Goal: Navigation & Orientation: Find specific page/section

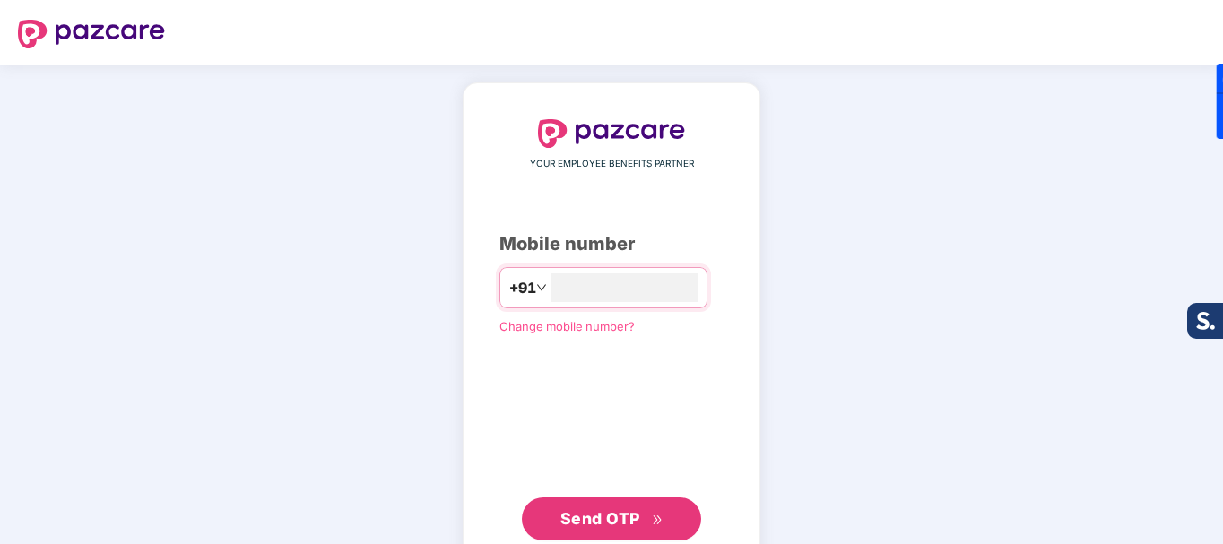
type input "**********"
click at [620, 510] on span "Send OTP" at bounding box center [601, 518] width 80 height 19
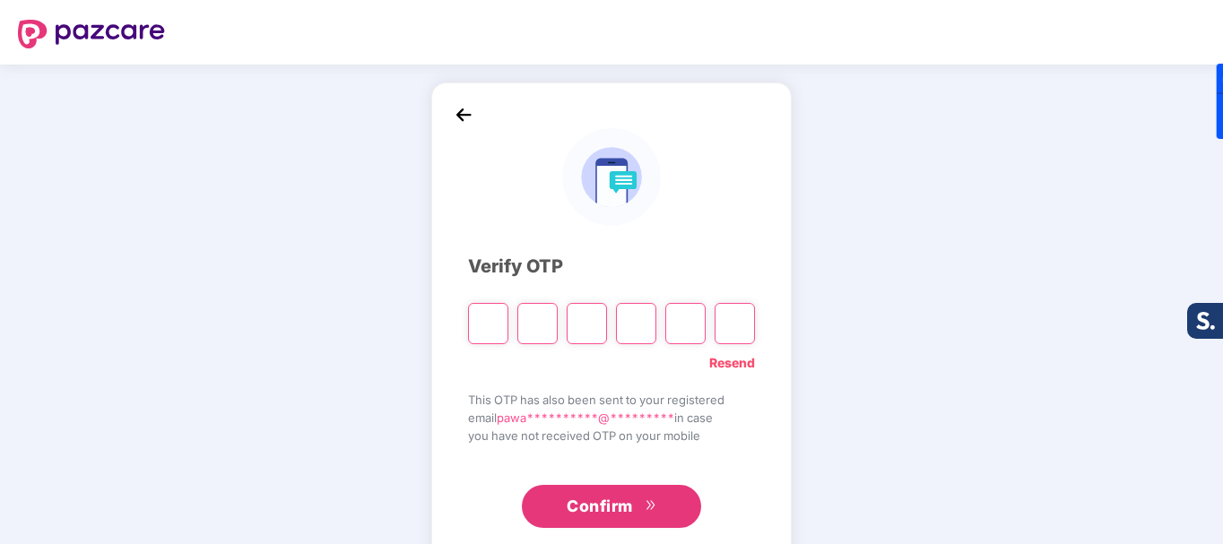
type input "*"
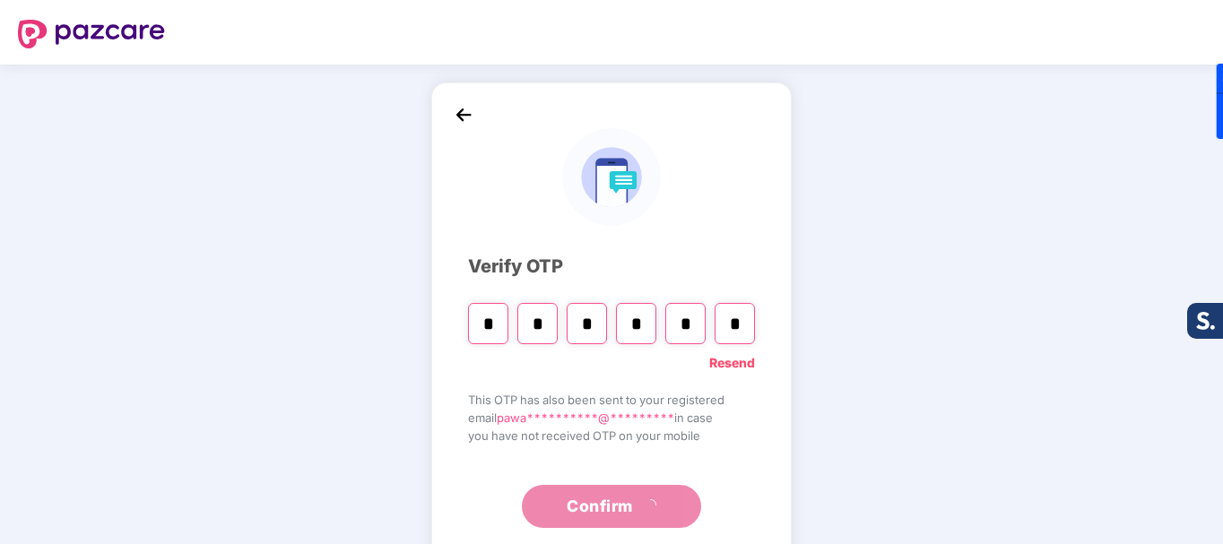
type input "*"
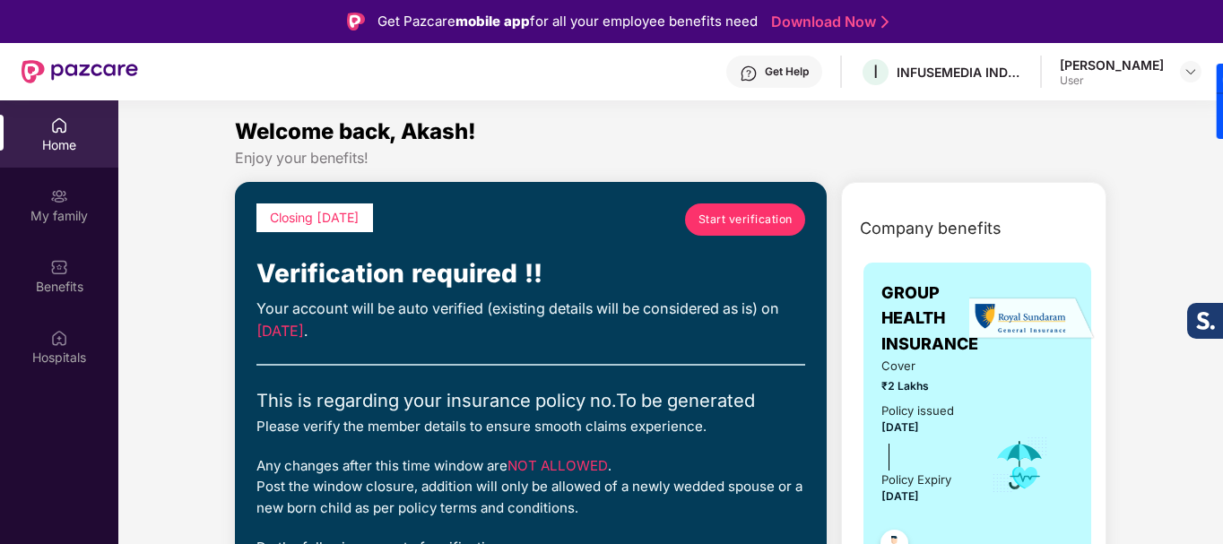
click at [761, 222] on span "Start verification" at bounding box center [746, 219] width 94 height 17
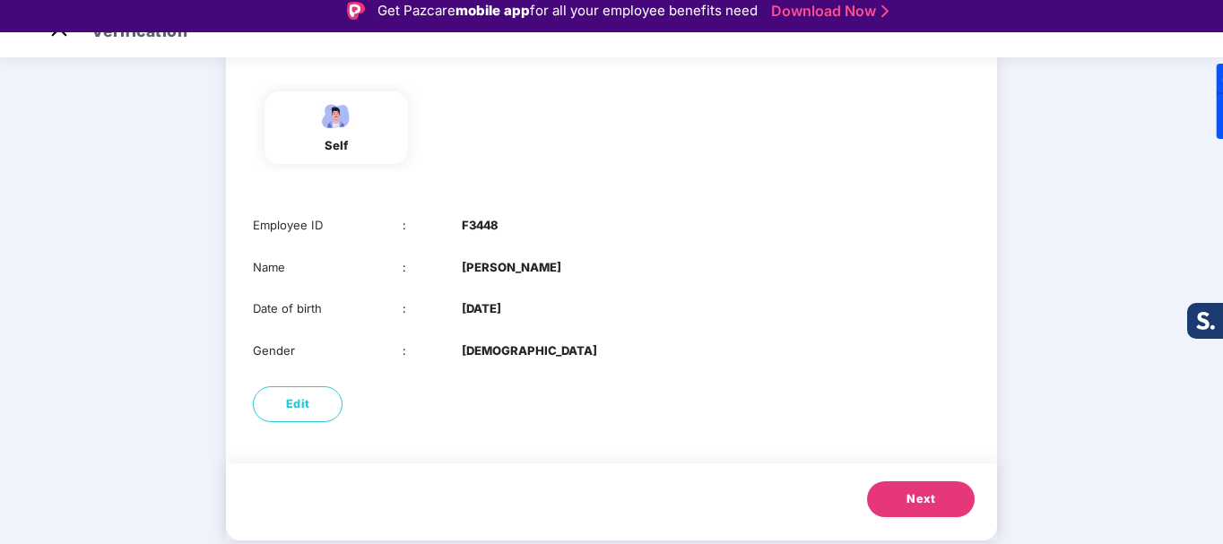
scroll to position [43, 0]
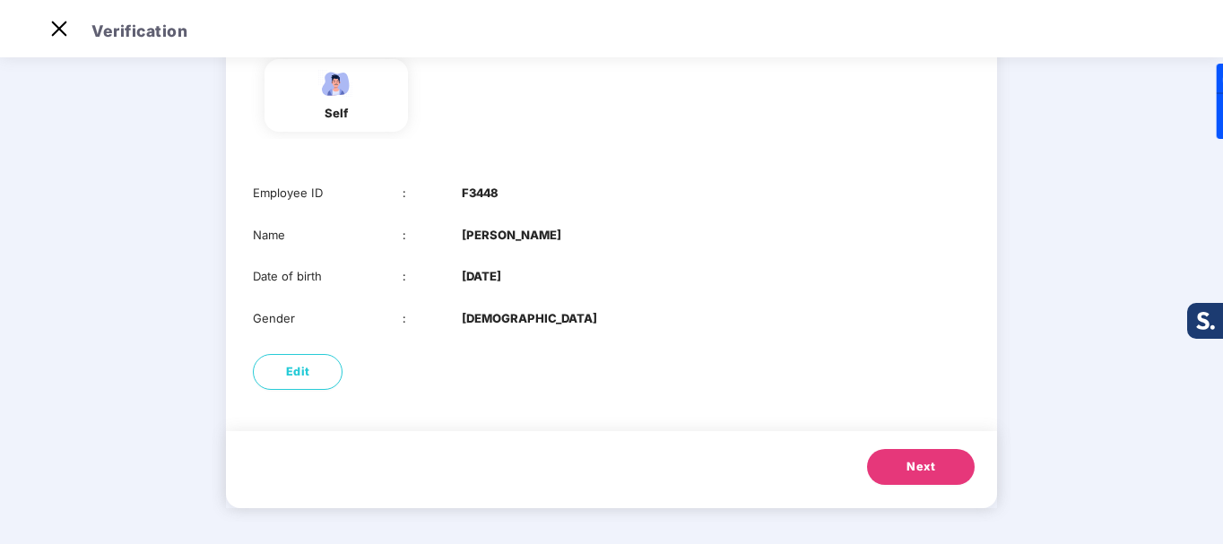
click at [936, 464] on button "Next" at bounding box center [921, 467] width 108 height 36
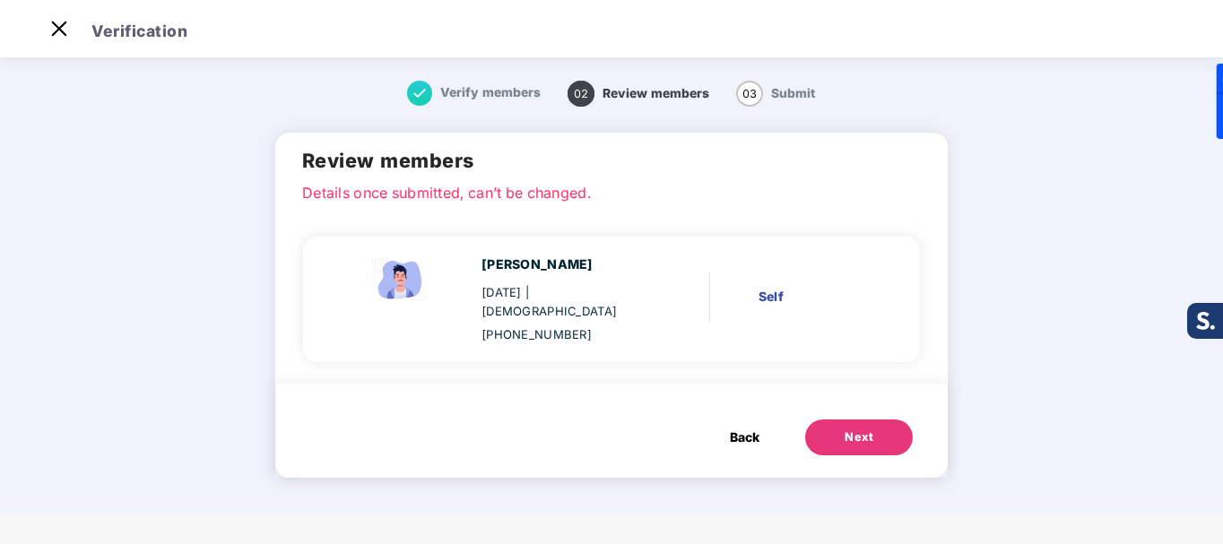
scroll to position [0, 0]
click at [857, 429] on div "Next" at bounding box center [859, 438] width 29 height 18
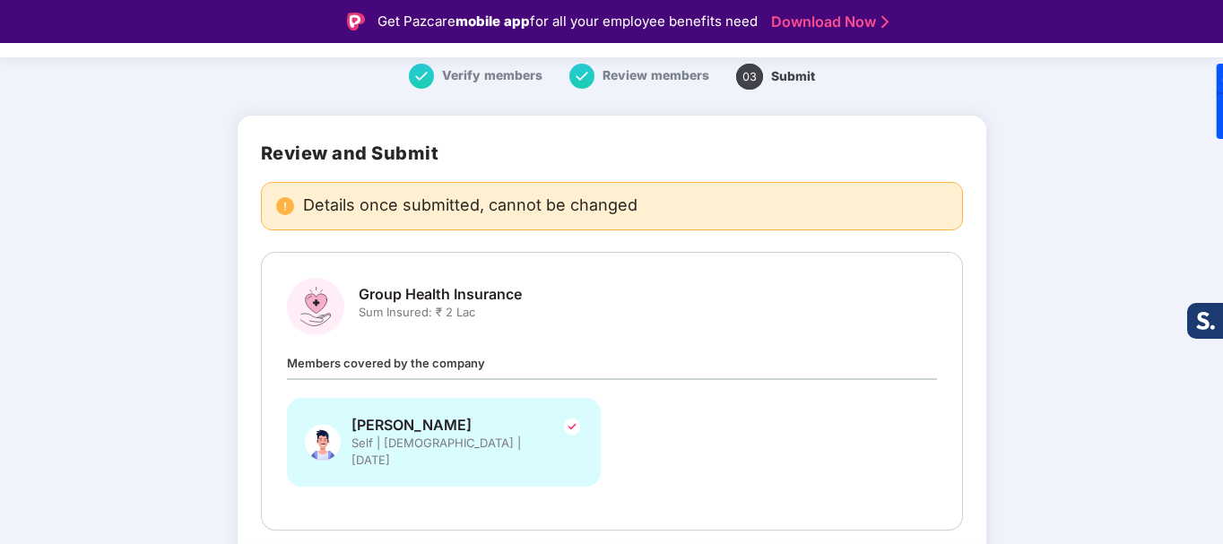
scroll to position [130, 0]
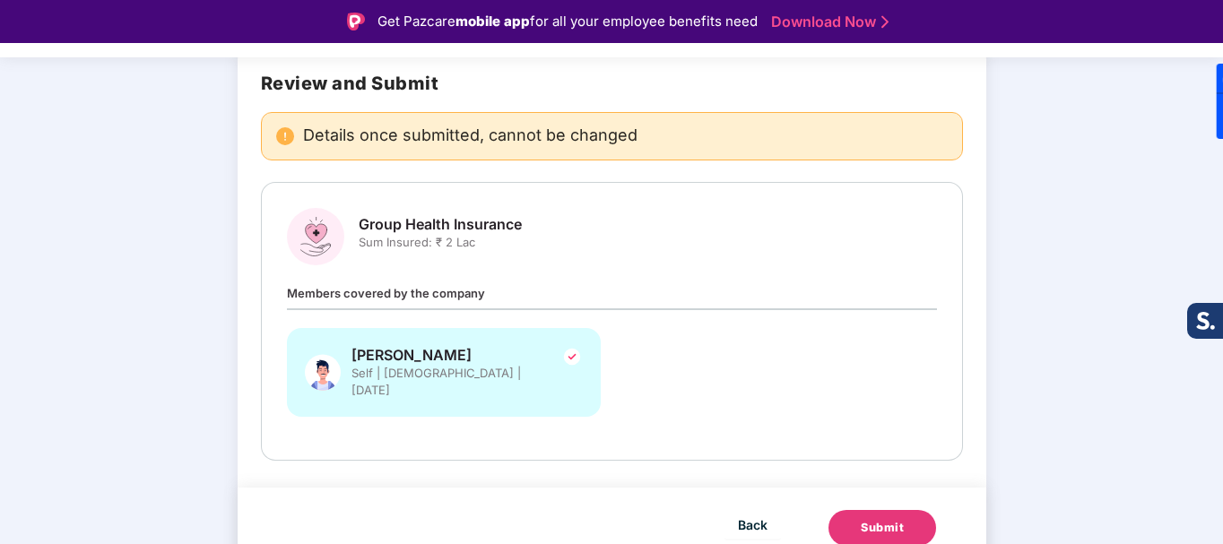
click at [496, 292] on div "Members covered by the company [PERSON_NAME] Self | [DEMOGRAPHIC_DATA] | [DATE]" at bounding box center [612, 359] width 650 height 152
click at [570, 359] on img at bounding box center [572, 357] width 22 height 22
click at [896, 519] on div "Submit" at bounding box center [882, 528] width 43 height 18
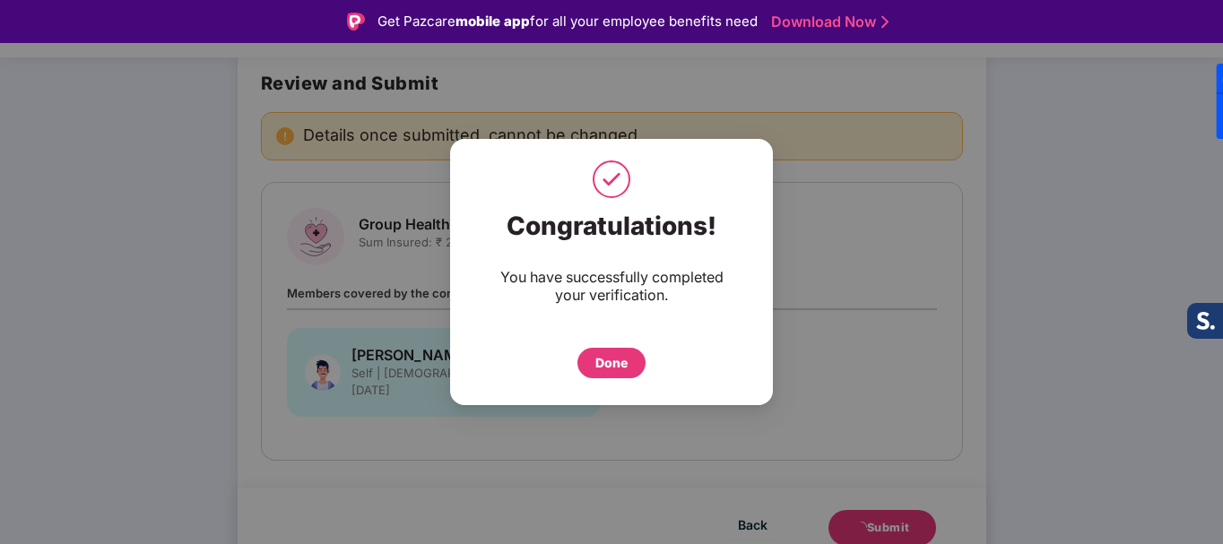
click at [623, 365] on div "Done" at bounding box center [611, 363] width 32 height 20
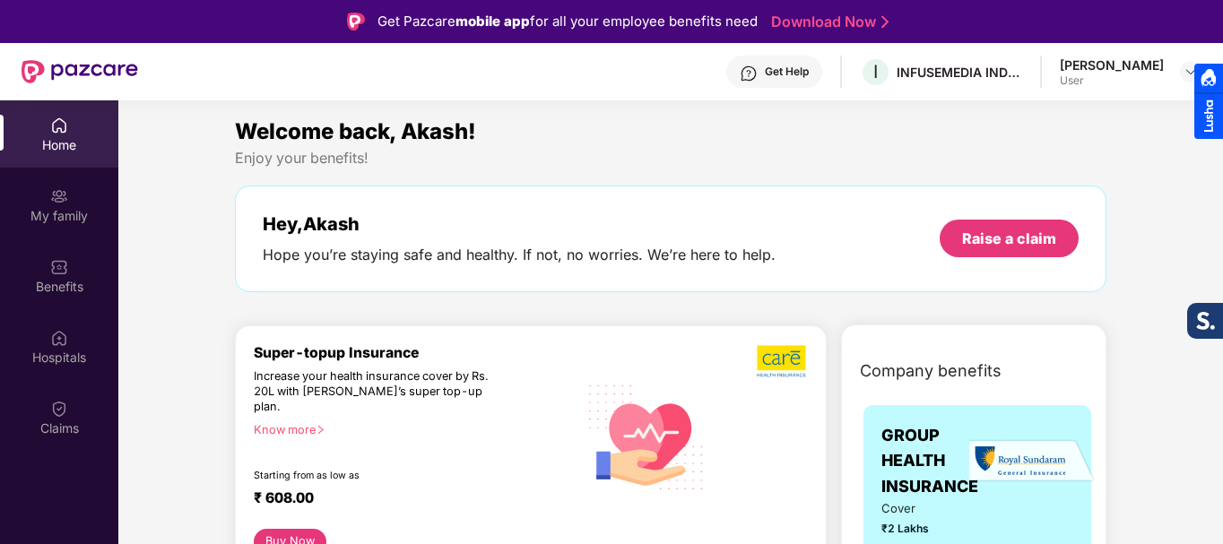
scroll to position [90, 0]
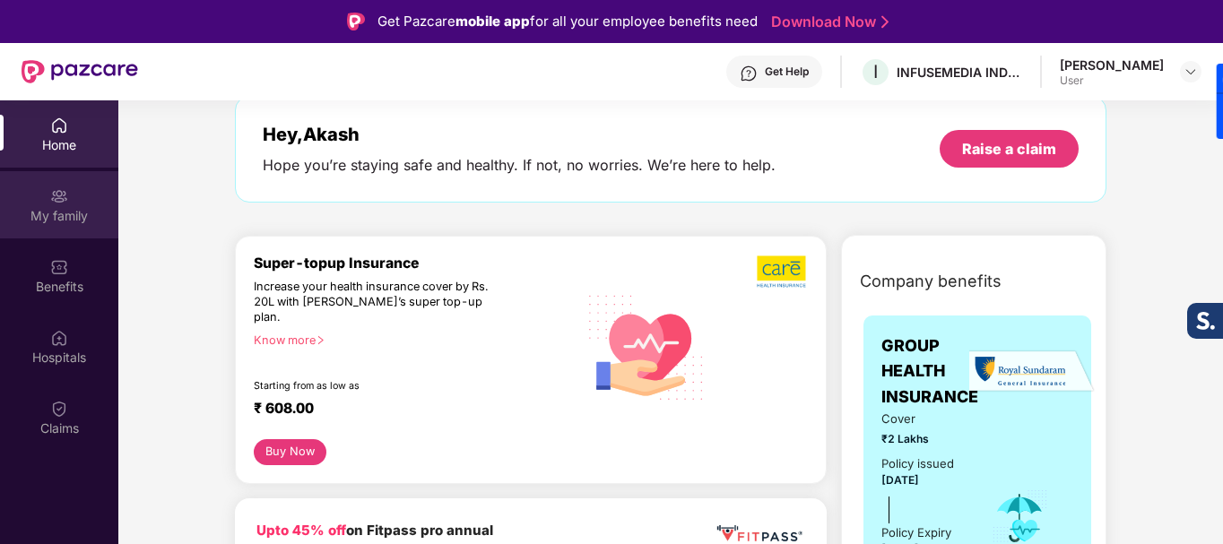
click at [57, 212] on div "My family" at bounding box center [59, 216] width 118 height 18
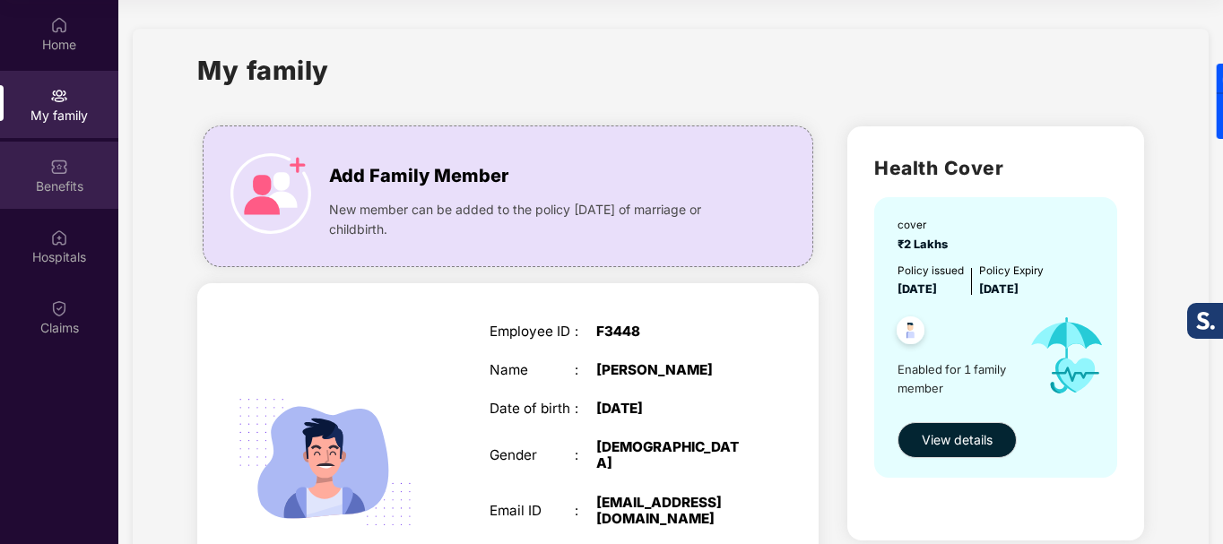
click at [59, 179] on div "Benefits" at bounding box center [59, 187] width 118 height 18
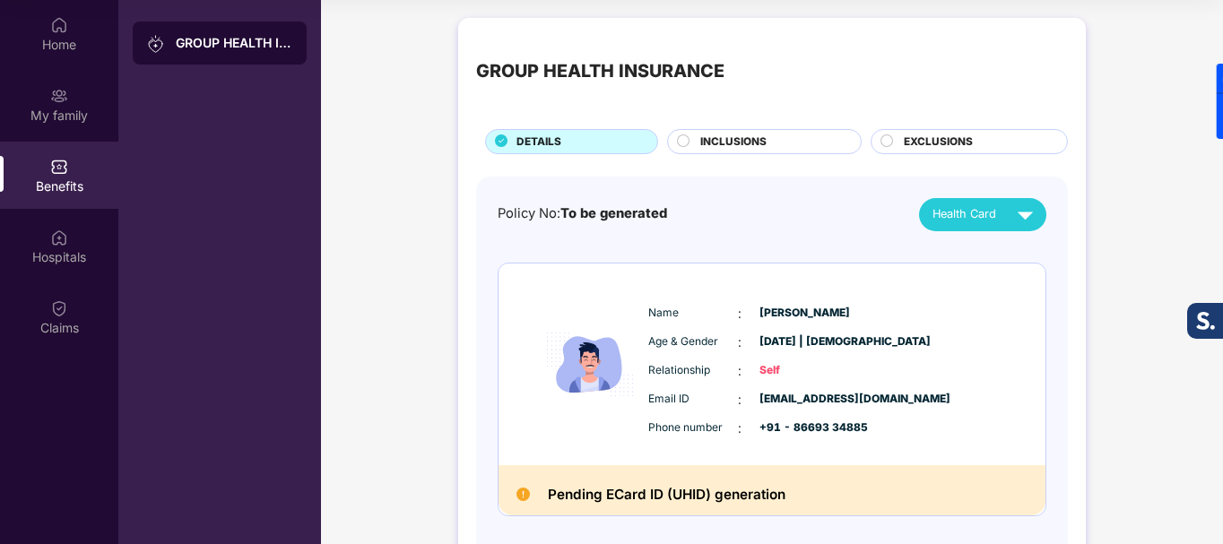
click at [783, 141] on div "INCLUSIONS" at bounding box center [771, 144] width 161 height 20
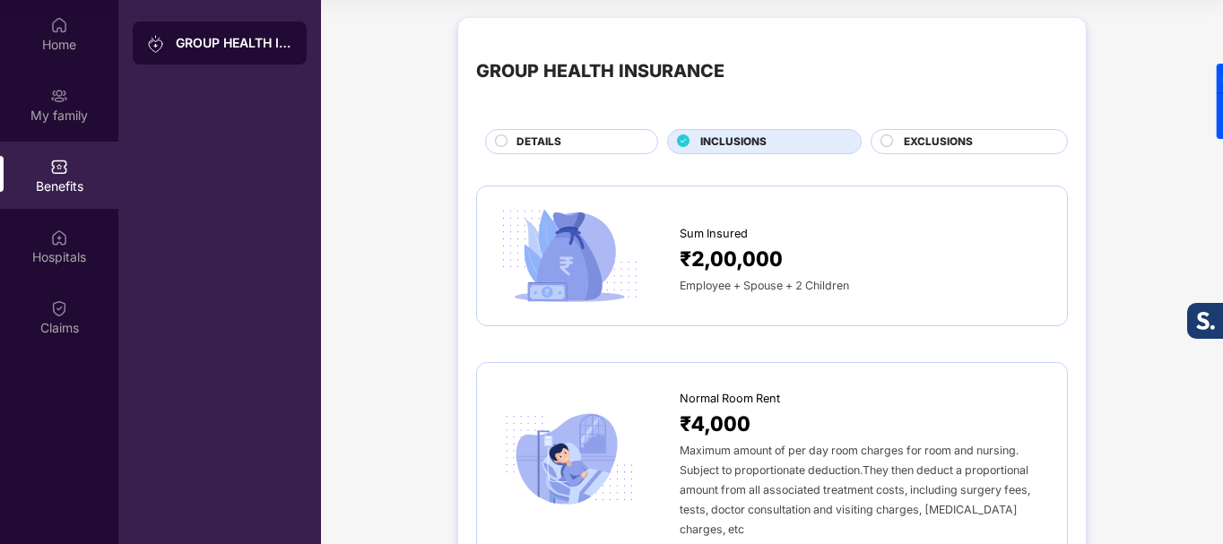
click at [966, 148] on span "EXCLUSIONS" at bounding box center [938, 142] width 69 height 17
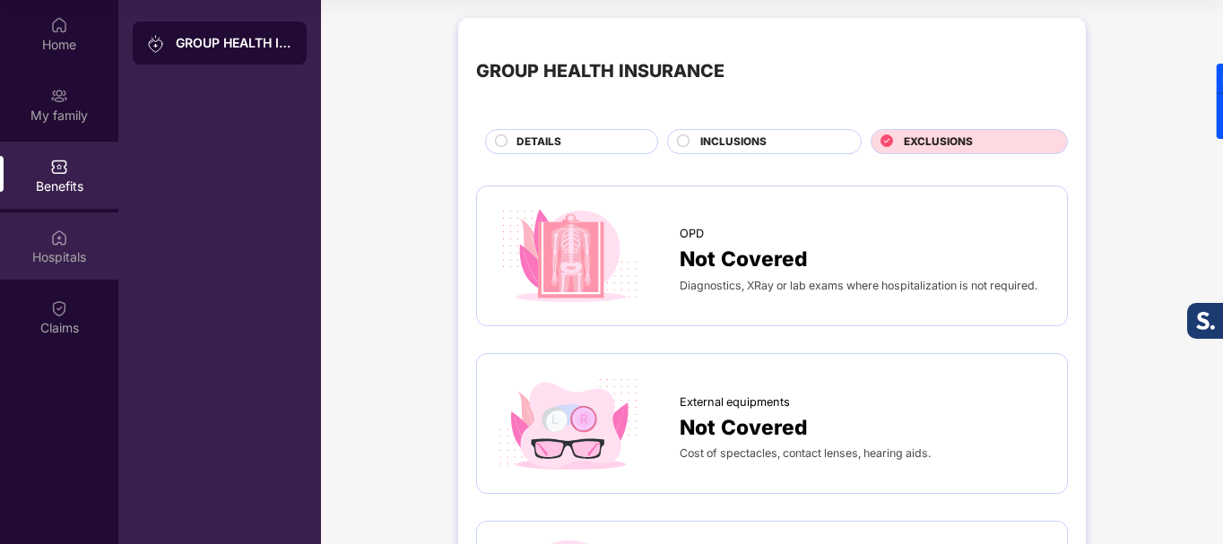
click at [86, 238] on div "Hospitals" at bounding box center [59, 246] width 118 height 67
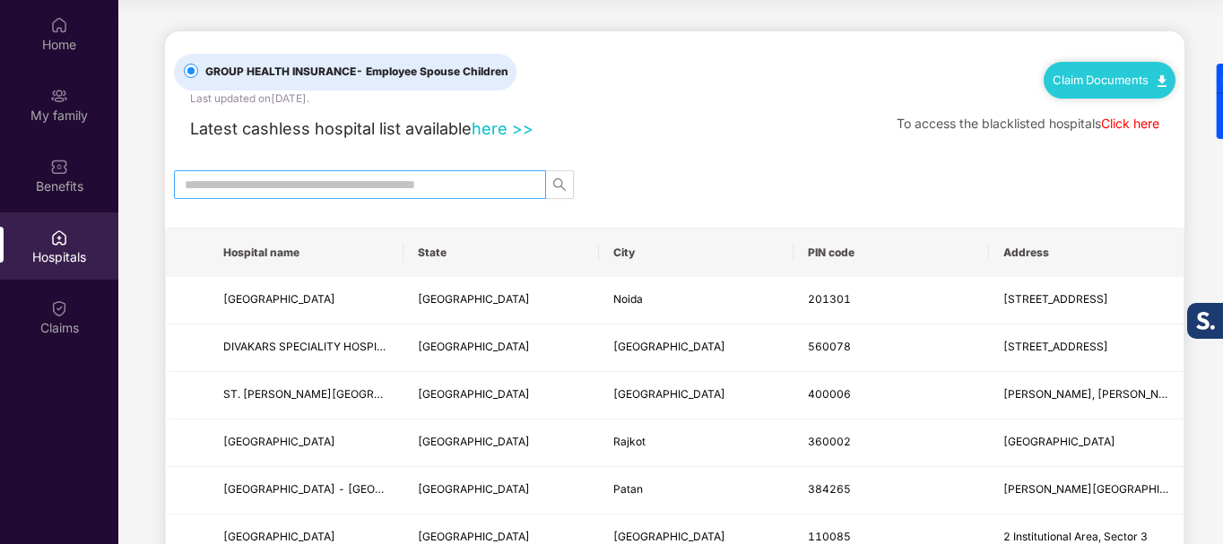
click at [428, 186] on input "text" at bounding box center [353, 185] width 336 height 20
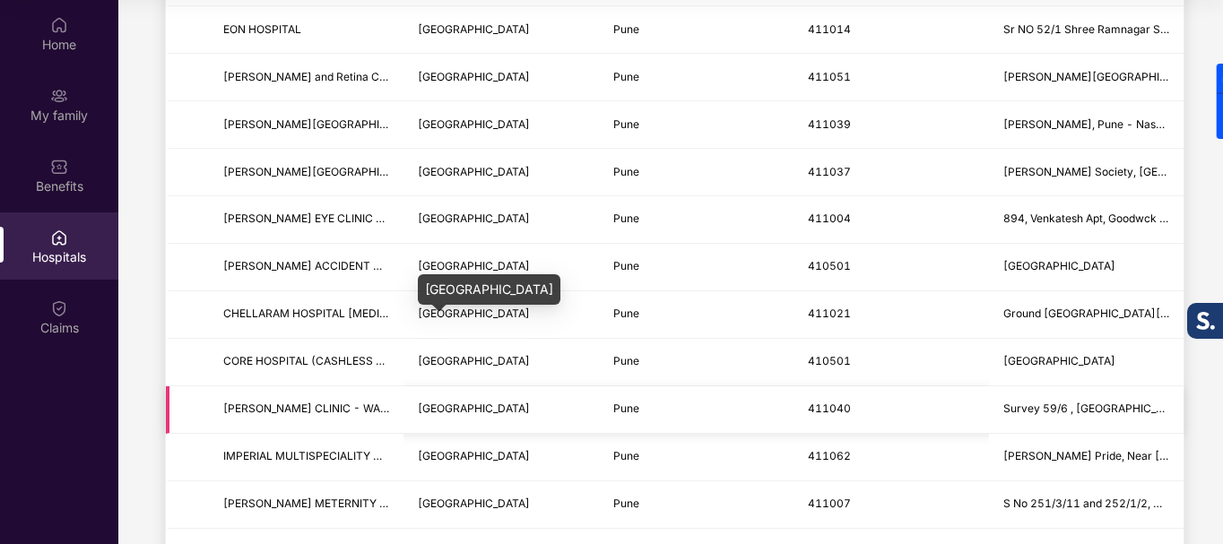
scroll to position [1973, 0]
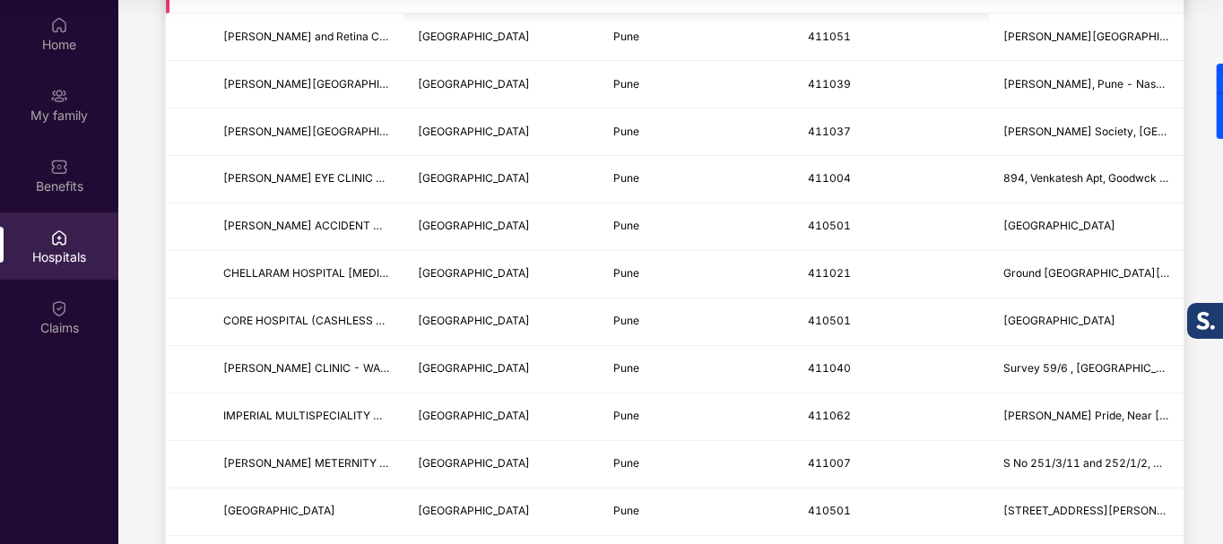
type input "****"
click at [79, 305] on div "Claims" at bounding box center [59, 316] width 118 height 67
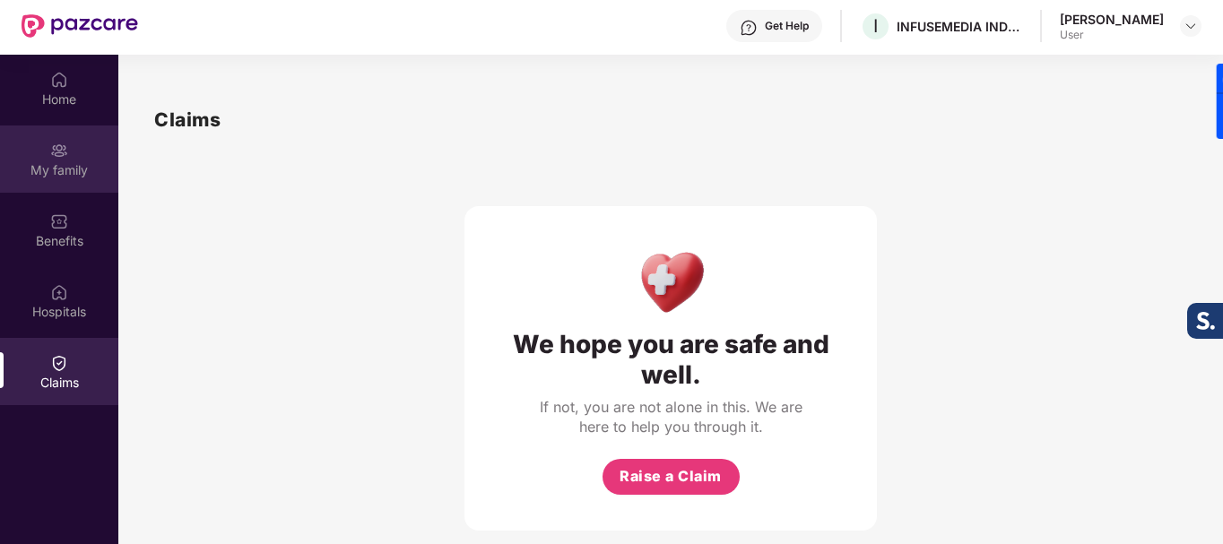
scroll to position [0, 0]
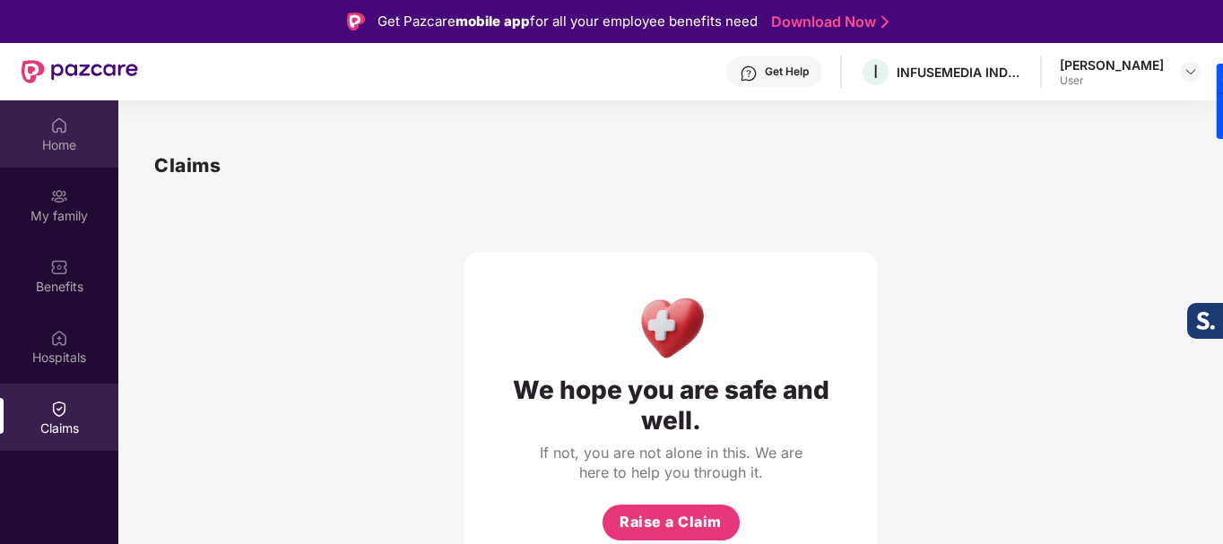
click at [74, 119] on div "Home" at bounding box center [59, 133] width 118 height 67
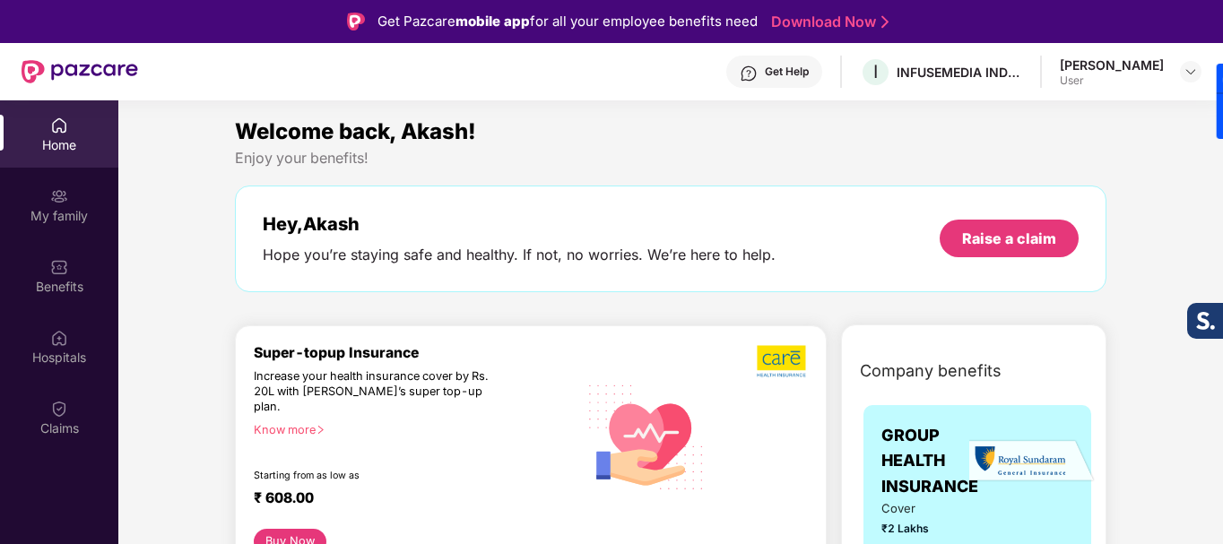
click at [1158, 73] on div "[PERSON_NAME]" at bounding box center [1112, 64] width 104 height 17
click at [1194, 71] on img at bounding box center [1191, 72] width 14 height 14
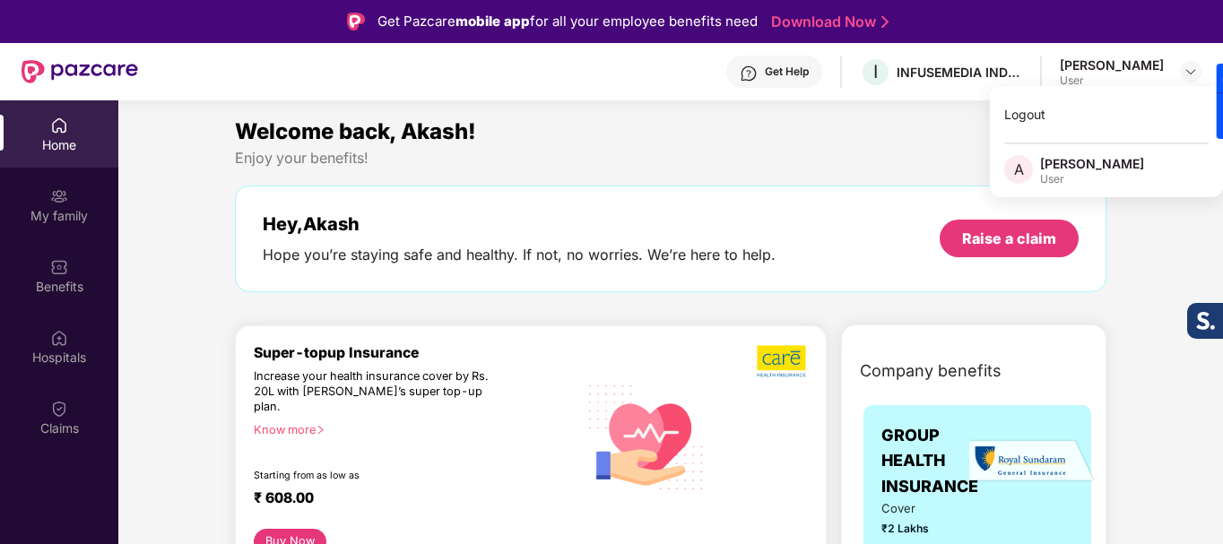
click at [1056, 169] on div "[PERSON_NAME]" at bounding box center [1092, 163] width 104 height 17
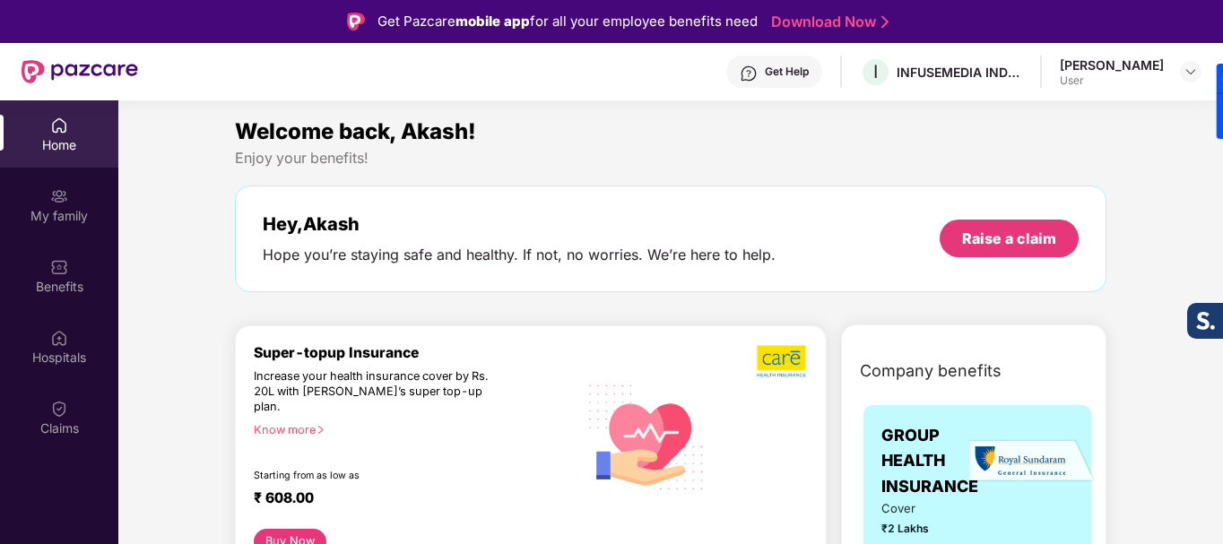
drag, startPoint x: 1134, startPoint y: 56, endPoint x: 1139, endPoint y: 68, distance: 12.8
click at [1136, 64] on div "[PERSON_NAME]" at bounding box center [1112, 64] width 104 height 17
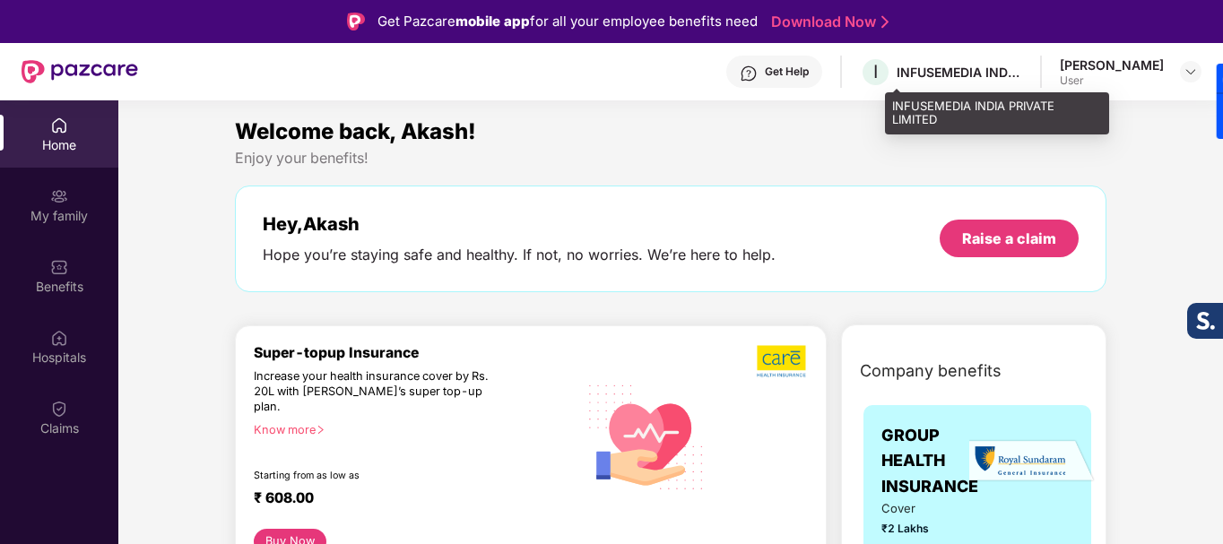
click at [1021, 73] on div "INFUSEMEDIA INDIA PRIVATE LIMITED" at bounding box center [960, 72] width 126 height 17
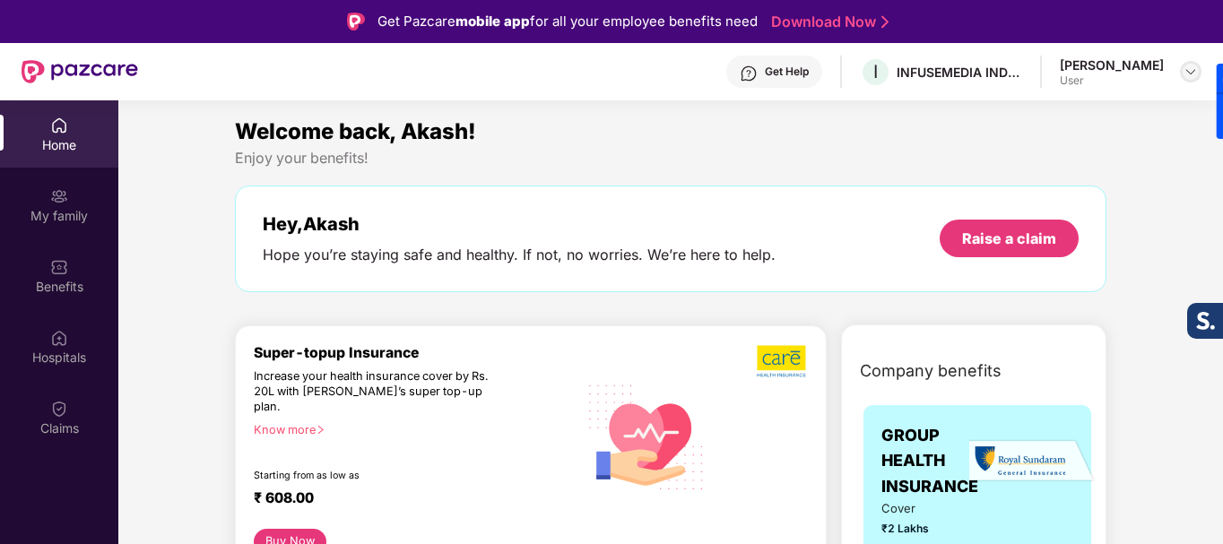
click at [1195, 72] on img at bounding box center [1191, 72] width 14 height 14
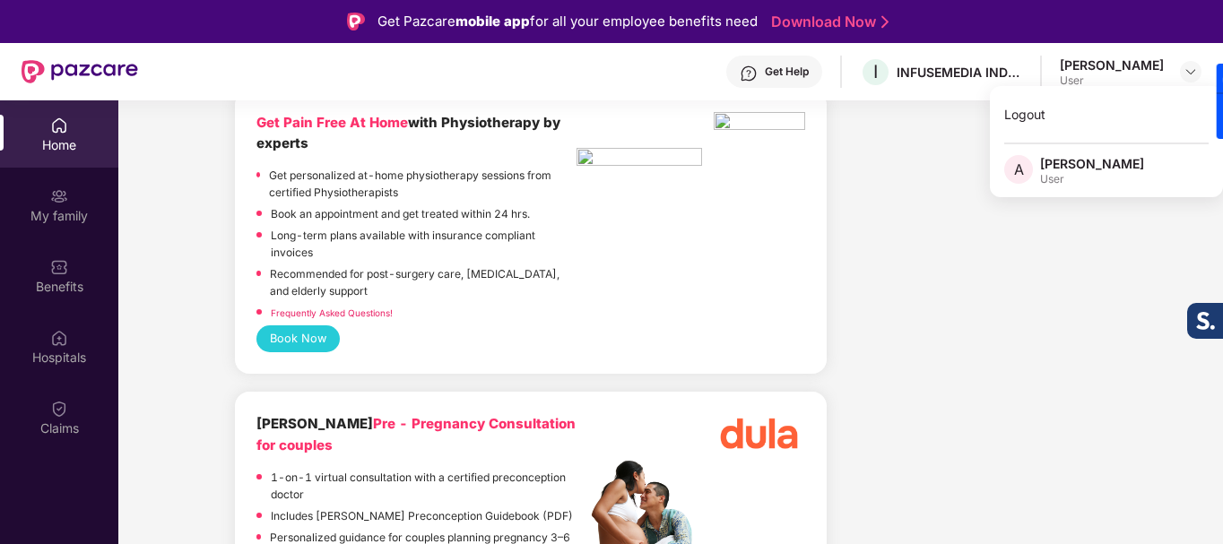
scroll to position [4125, 0]
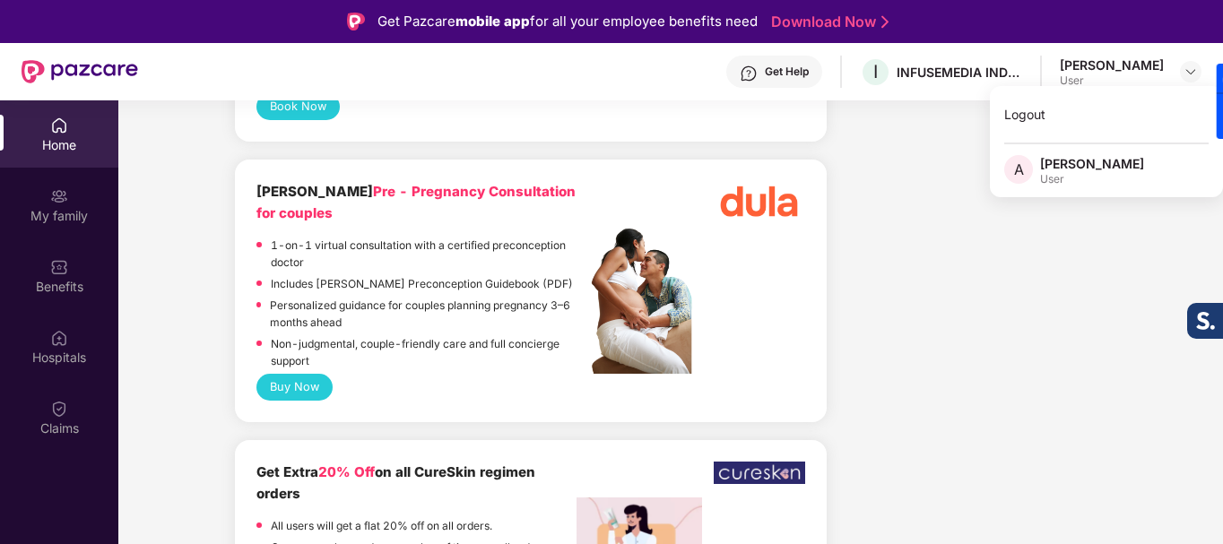
click at [1021, 170] on span "A" at bounding box center [1019, 170] width 10 height 22
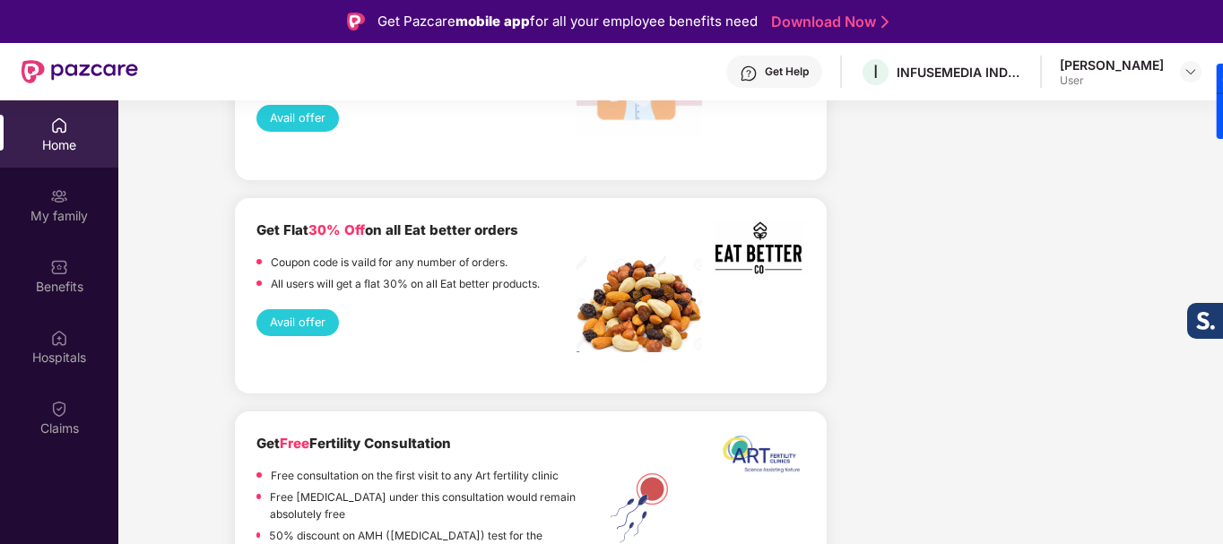
scroll to position [4574, 0]
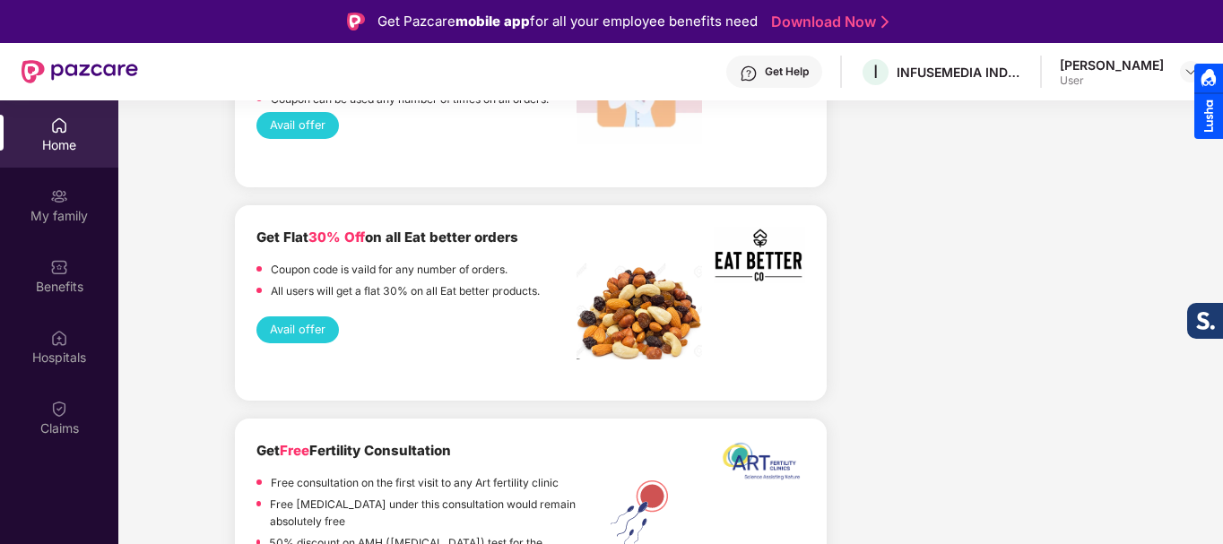
click at [1195, 67] on div at bounding box center [1209, 101] width 29 height 75
click at [1113, 67] on div "[PERSON_NAME]" at bounding box center [1112, 64] width 104 height 17
click at [1192, 67] on img at bounding box center [1191, 72] width 14 height 14
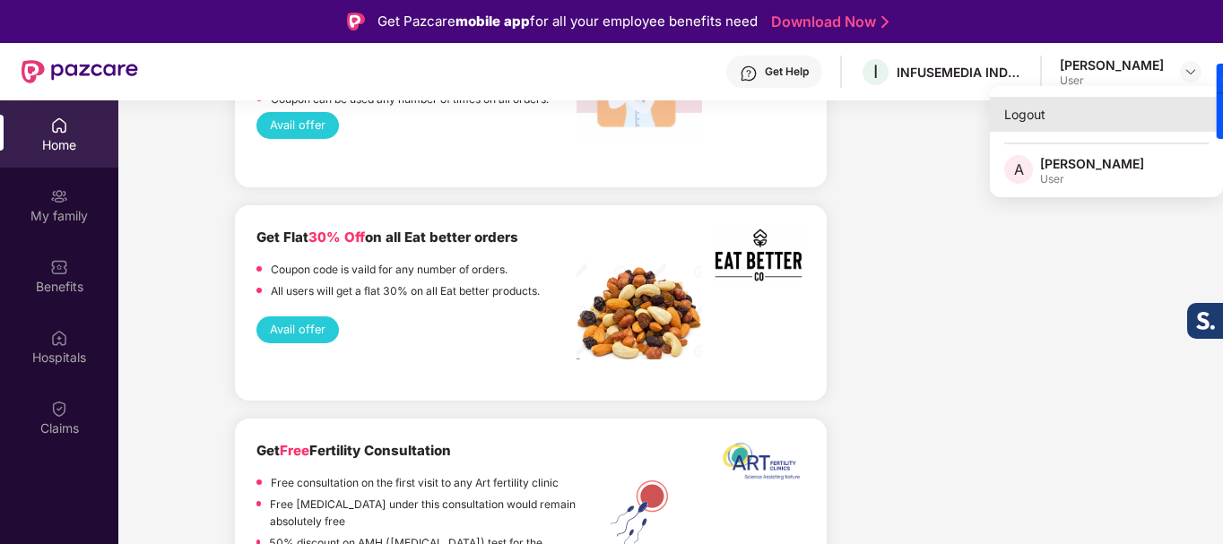
click at [1030, 117] on div "Logout" at bounding box center [1106, 114] width 233 height 35
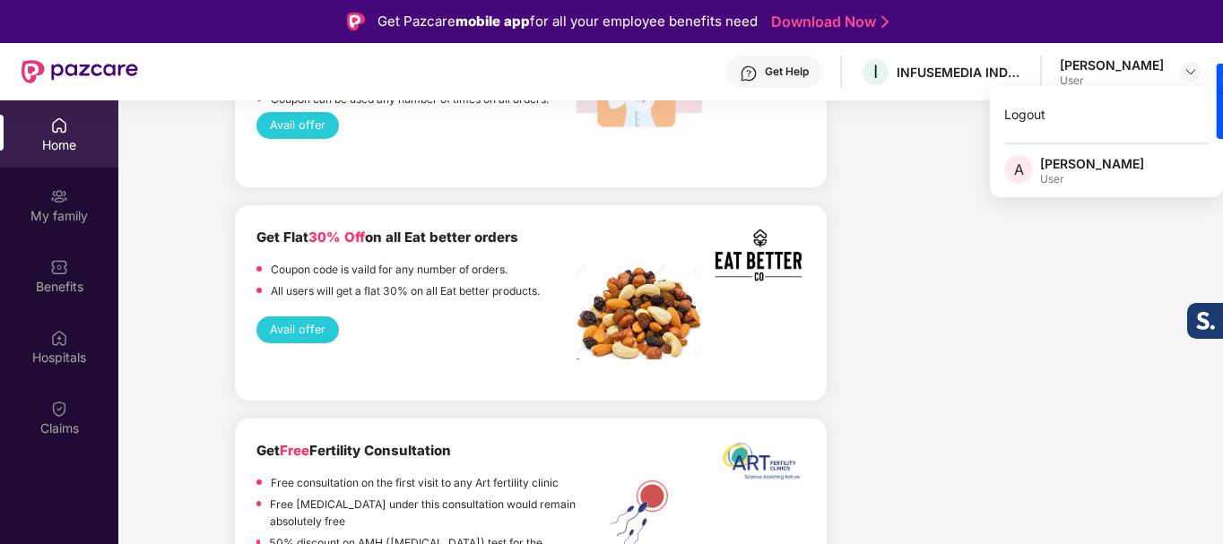
scroll to position [4572, 0]
